Goal: Task Accomplishment & Management: Manage account settings

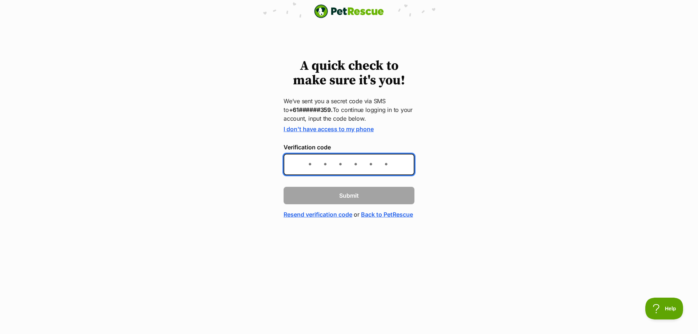
click at [305, 170] on input "Verification code" at bounding box center [349, 164] width 131 height 21
type input "467978"
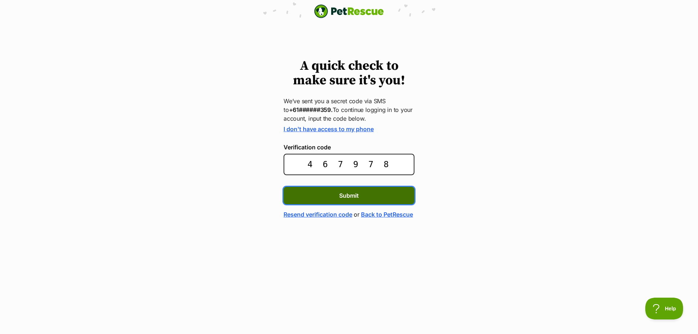
click at [349, 196] on span "Submit" at bounding box center [349, 195] width 20 height 9
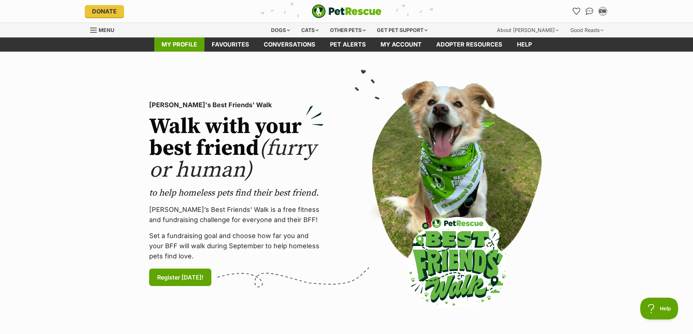
click at [191, 46] on link "My profile" at bounding box center [179, 44] width 50 height 14
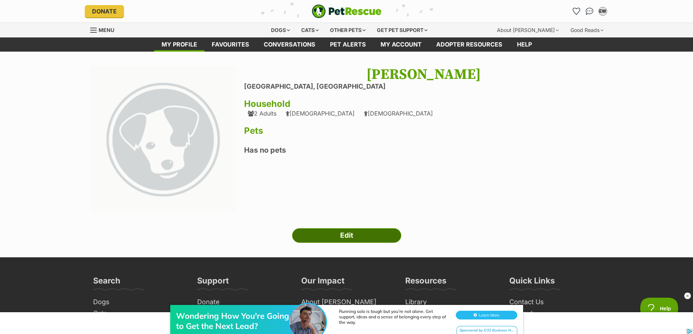
click at [358, 239] on link "Edit" at bounding box center [346, 235] width 109 height 15
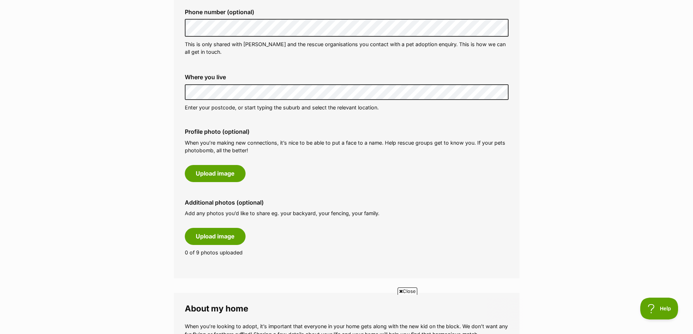
scroll to position [291, 0]
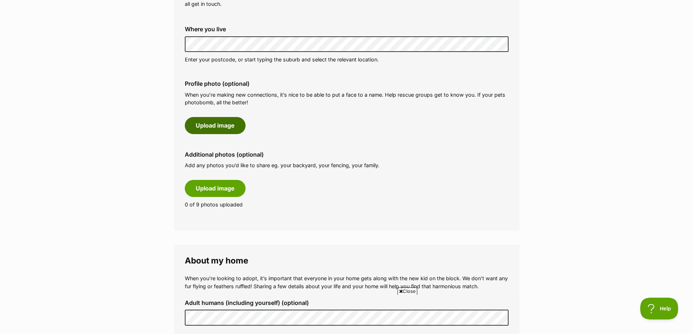
click at [223, 128] on button "Upload image" at bounding box center [215, 125] width 61 height 17
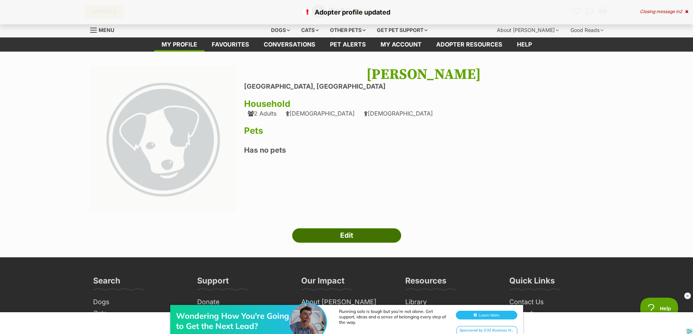
click at [357, 240] on link "Edit" at bounding box center [346, 235] width 109 height 15
